Goal: Task Accomplishment & Management: Complete application form

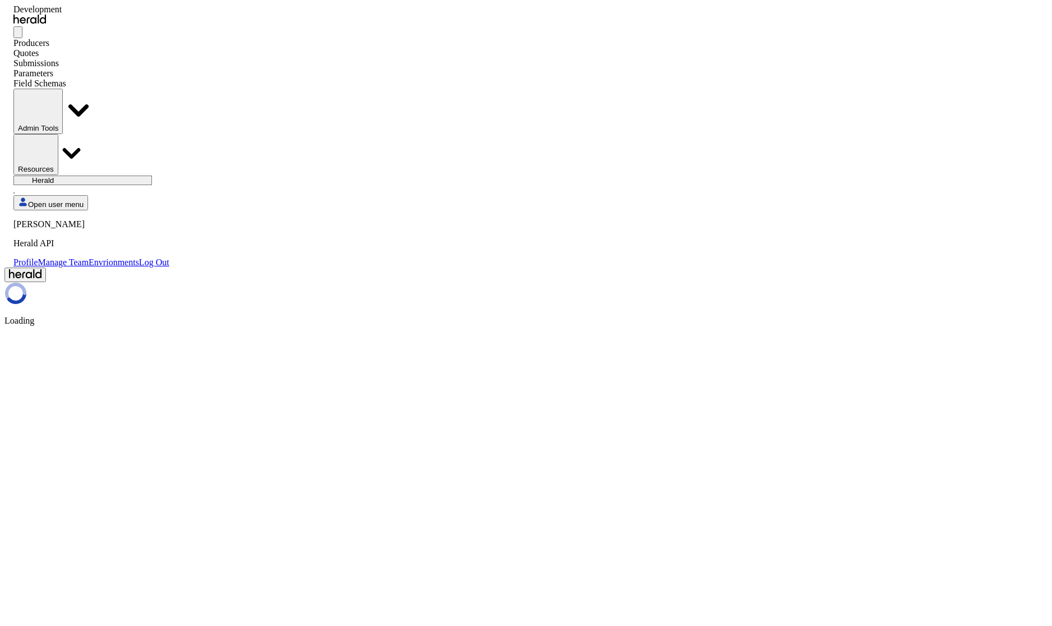
select select "pfm_2v8p_herald_api"
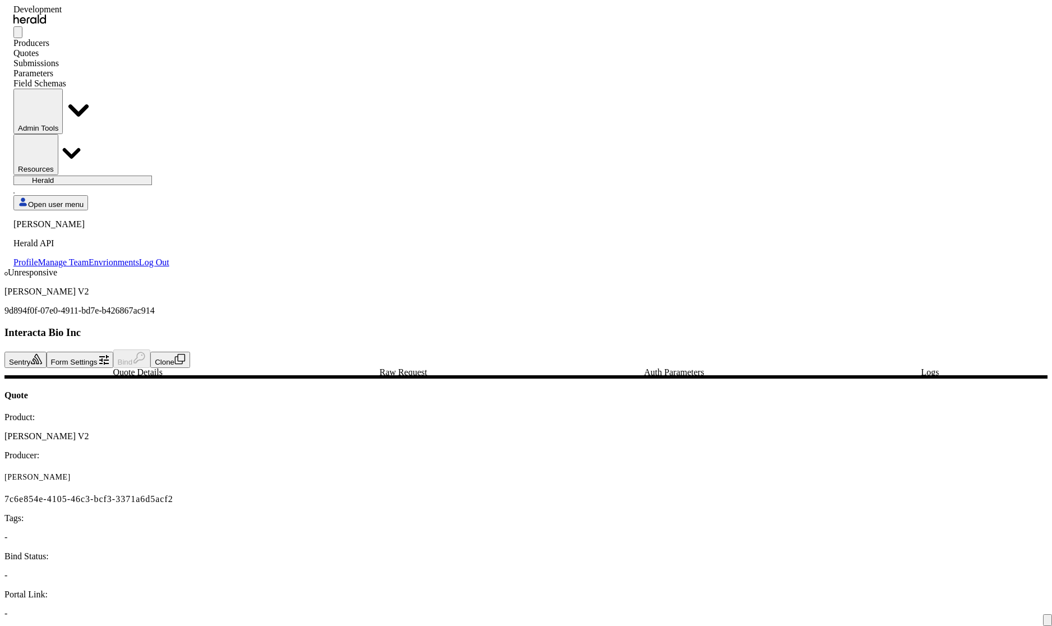
click at [354, 268] on div "Unresponsive [PERSON_NAME] V2 9d894f0f-07e0-4911-bd7e-b426867ac914" at bounding box center [525, 292] width 1043 height 48
click at [190, 352] on button "Clone" at bounding box center [170, 360] width 40 height 16
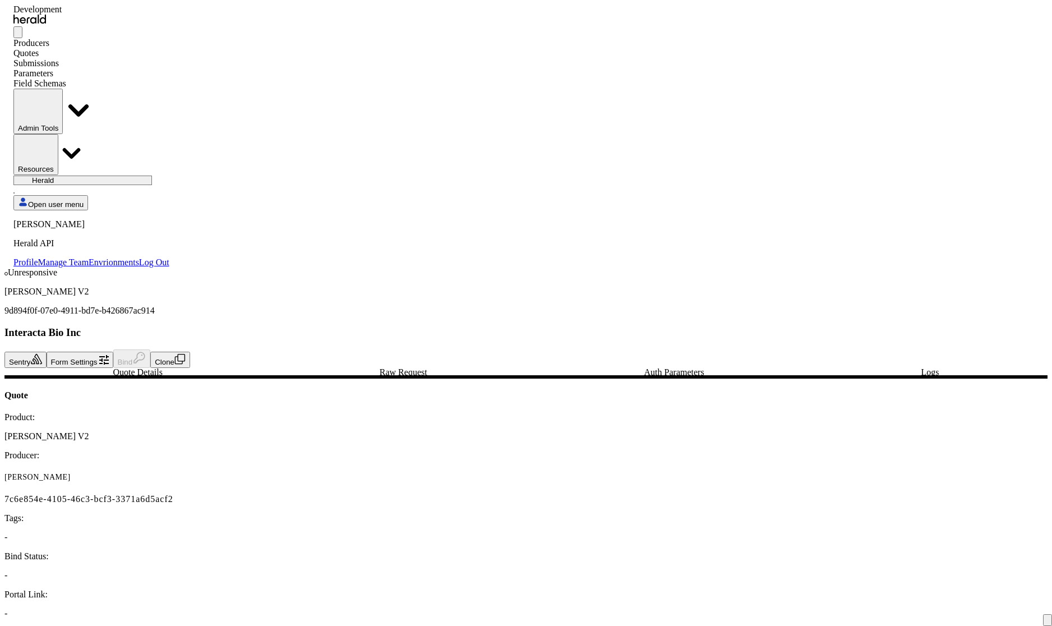
select select "******"
